Goal: Check status: Check status

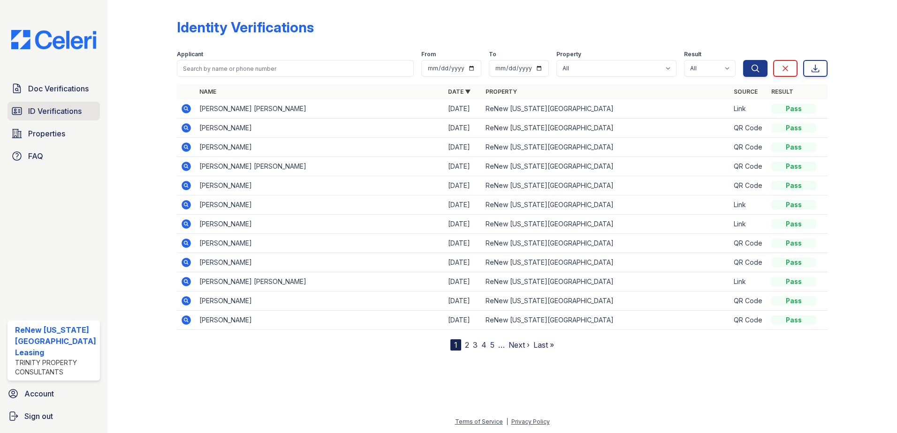
click at [52, 110] on span "ID Verifications" at bounding box center [54, 111] width 53 height 11
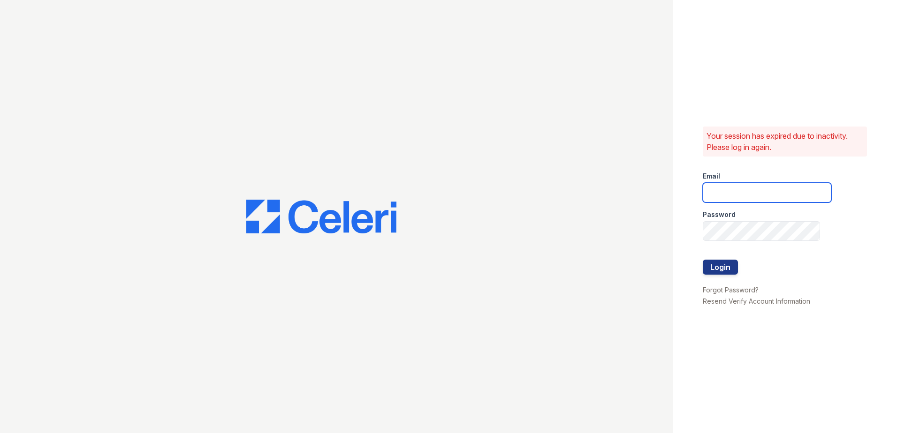
type input "renewvirginiabeach@trinity-pm.com"
click at [721, 266] on button "Login" at bounding box center [719, 267] width 35 height 15
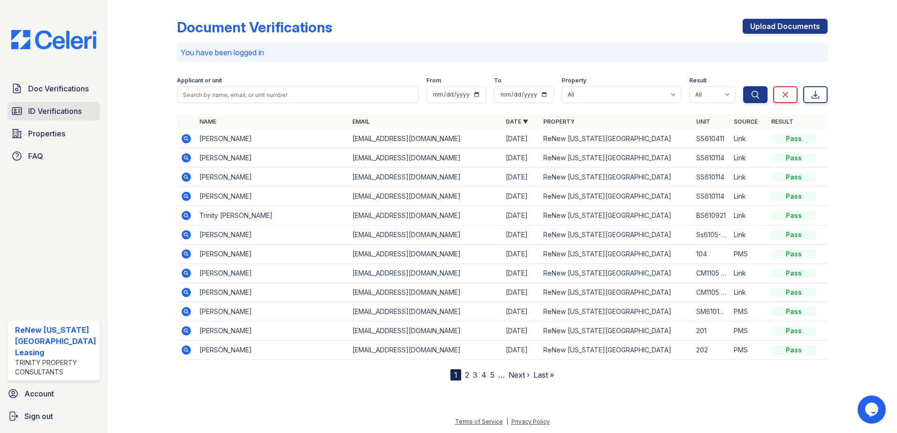
click at [48, 110] on span "ID Verifications" at bounding box center [54, 111] width 53 height 11
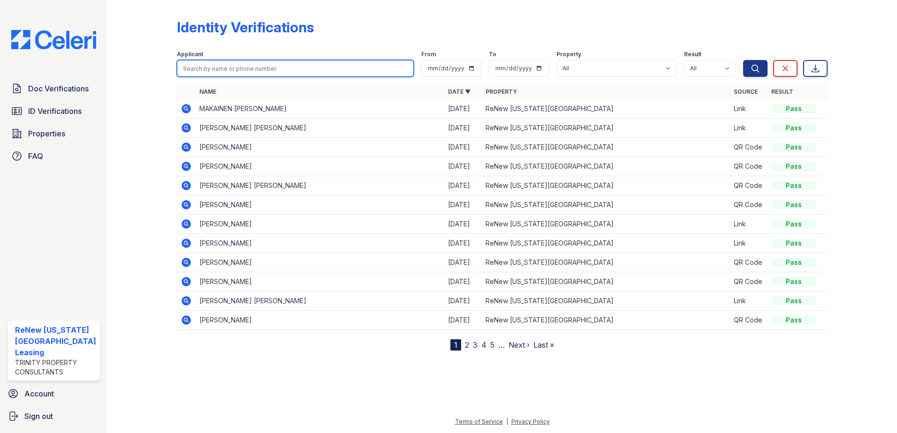
click at [247, 71] on input "search" at bounding box center [295, 68] width 237 height 17
type input "petra"
click at [743, 60] on button "Search" at bounding box center [755, 68] width 24 height 17
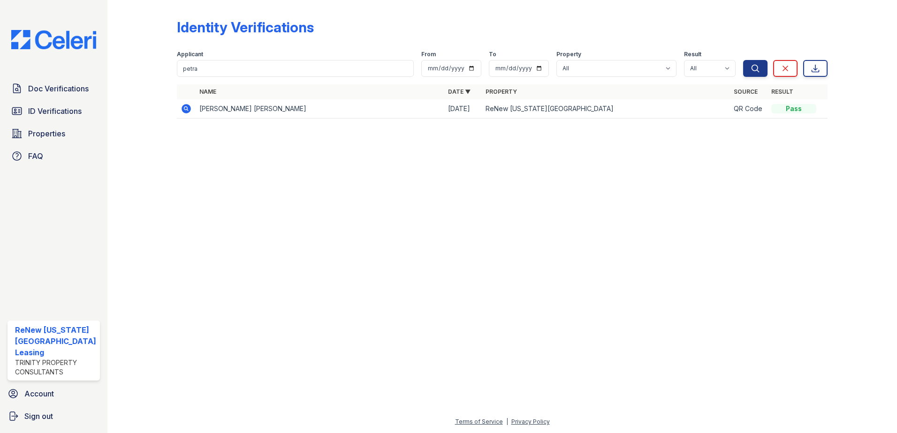
click at [189, 108] on icon at bounding box center [185, 108] width 9 height 9
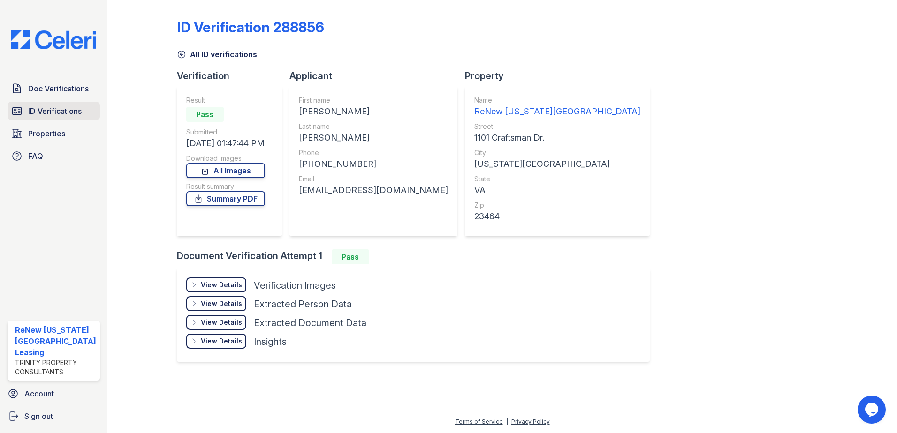
click at [42, 112] on span "ID Verifications" at bounding box center [54, 111] width 53 height 11
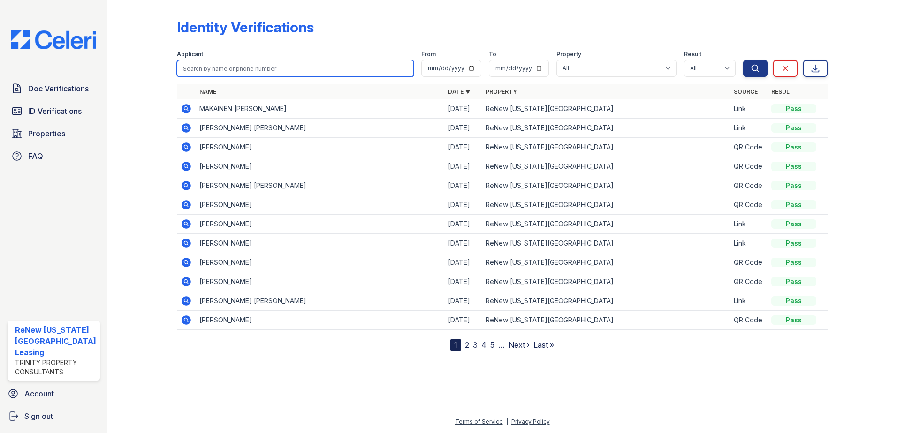
click at [310, 69] on input "search" at bounding box center [295, 68] width 237 height 17
type input "makainen"
click at [743, 60] on button "Search" at bounding box center [755, 68] width 24 height 17
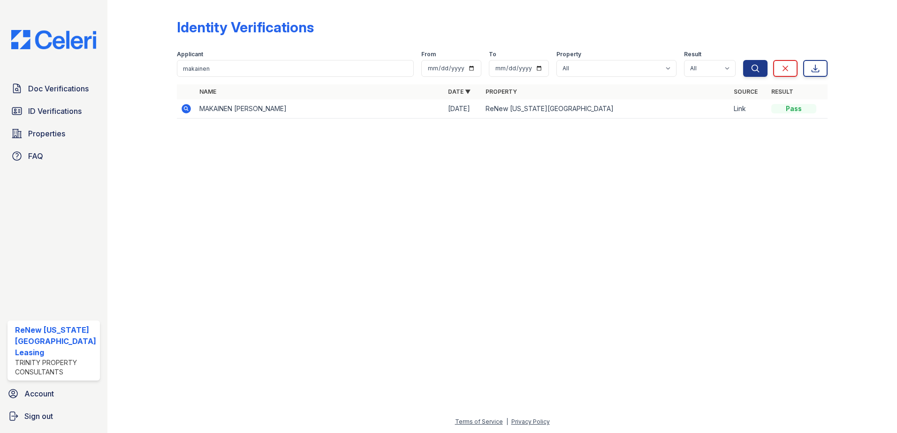
drag, startPoint x: 186, startPoint y: 108, endPoint x: 191, endPoint y: 111, distance: 5.9
click at [186, 108] on icon at bounding box center [186, 108] width 11 height 11
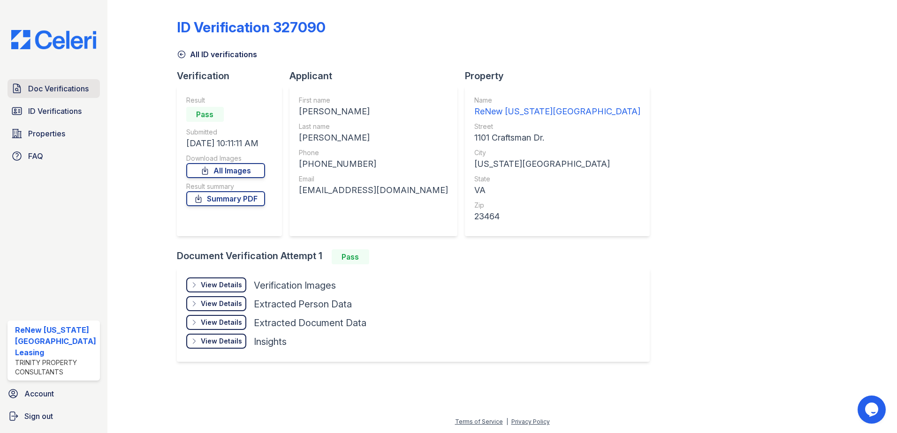
click at [58, 89] on span "Doc Verifications" at bounding box center [58, 88] width 60 height 11
